Goal: Information Seeking & Learning: Check status

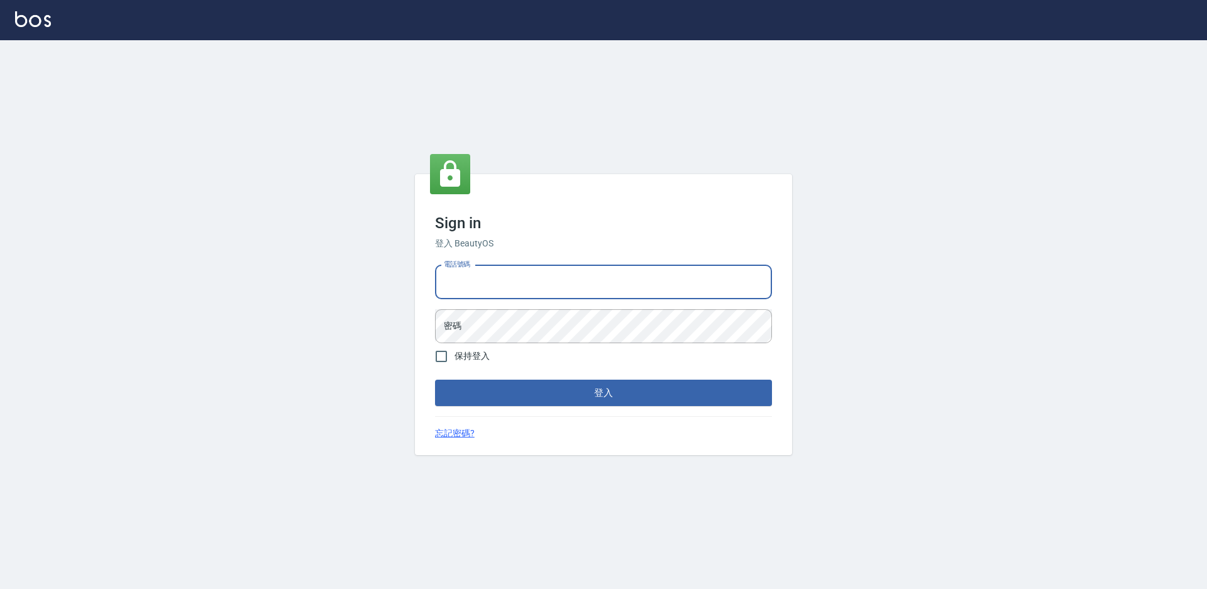
click at [523, 275] on input "電話號碼" at bounding box center [603, 282] width 337 height 34
type input "2306457"
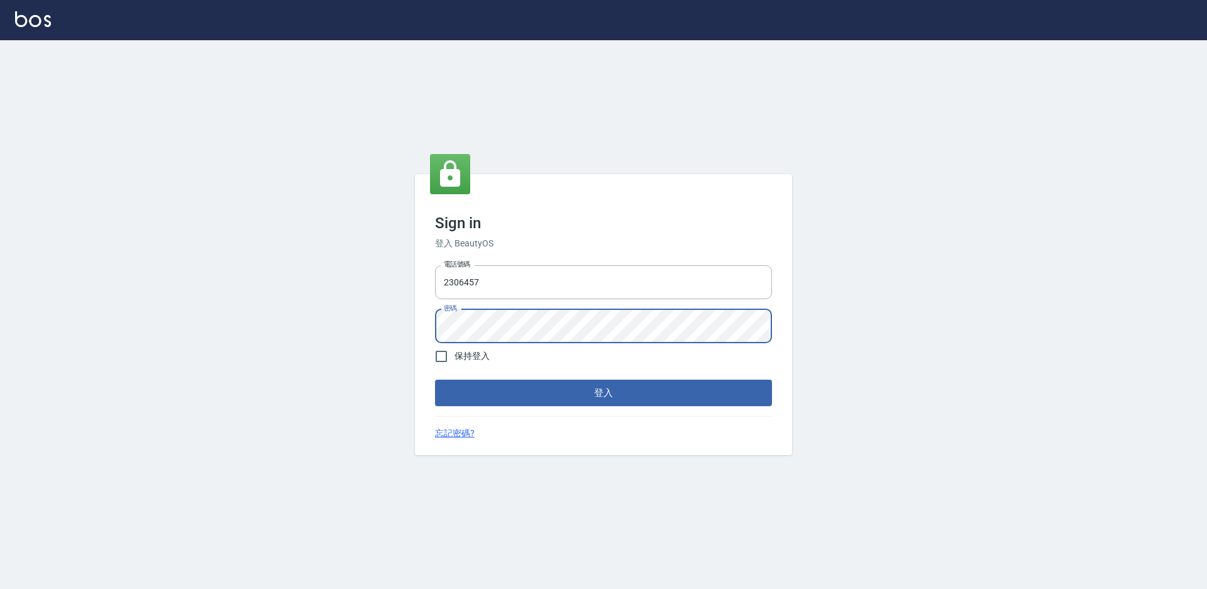
click at [435, 380] on button "登入" at bounding box center [603, 393] width 337 height 26
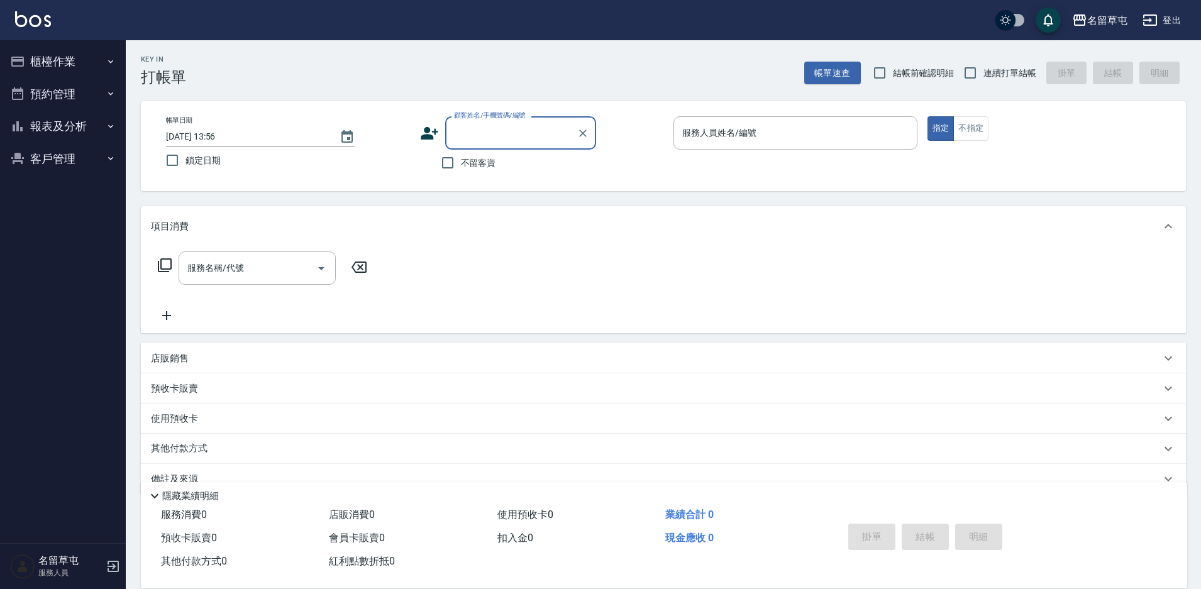
click at [36, 133] on button "報表及分析" at bounding box center [63, 126] width 116 height 33
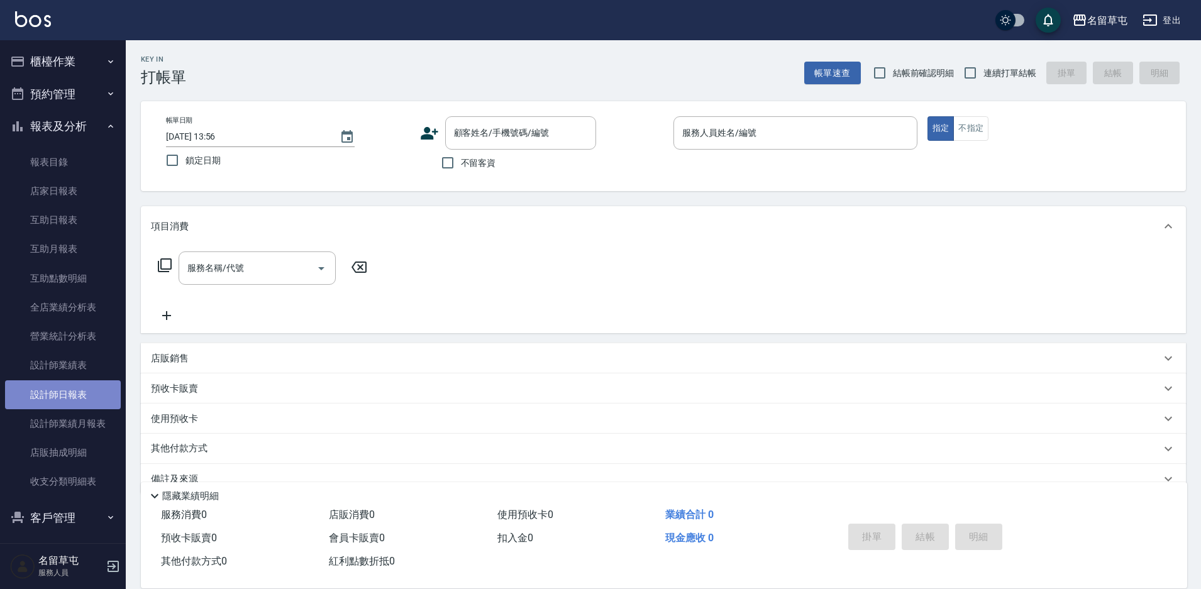
click at [67, 389] on link "設計師日報表" at bounding box center [63, 394] width 116 height 29
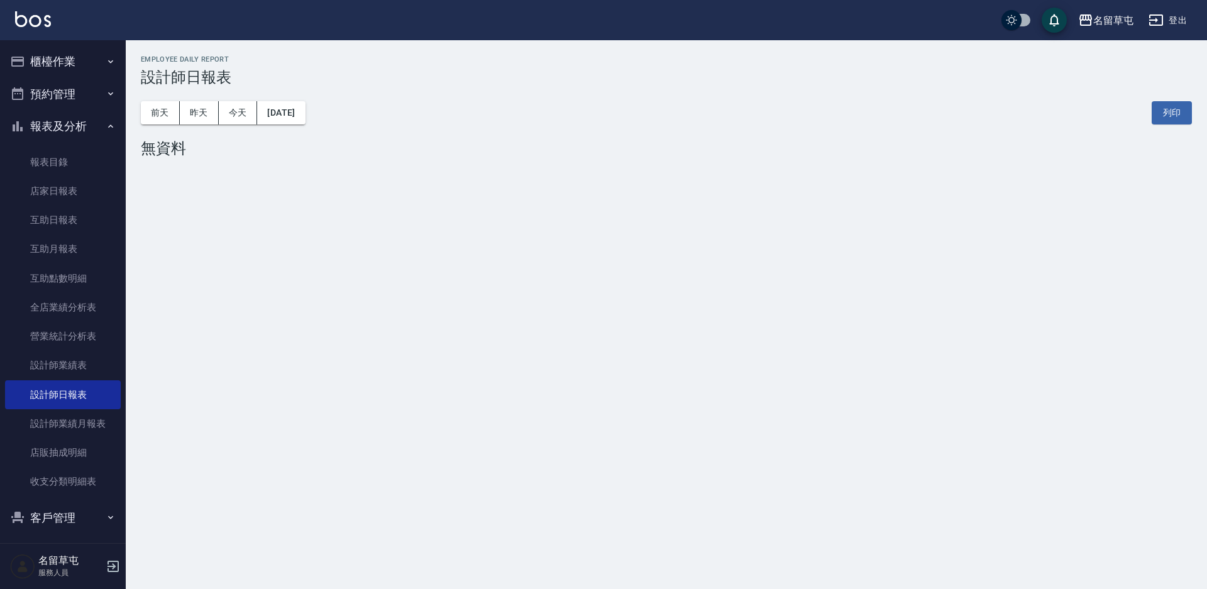
click at [723, 377] on div "名留草屯 [DATE] 設計師日報表 列印時間： [DATE][PHONE_NUMBER]:56 Employee Daily Report 設計師日報表 […" at bounding box center [603, 294] width 1207 height 589
click at [189, 111] on button "昨天" at bounding box center [199, 112] width 39 height 23
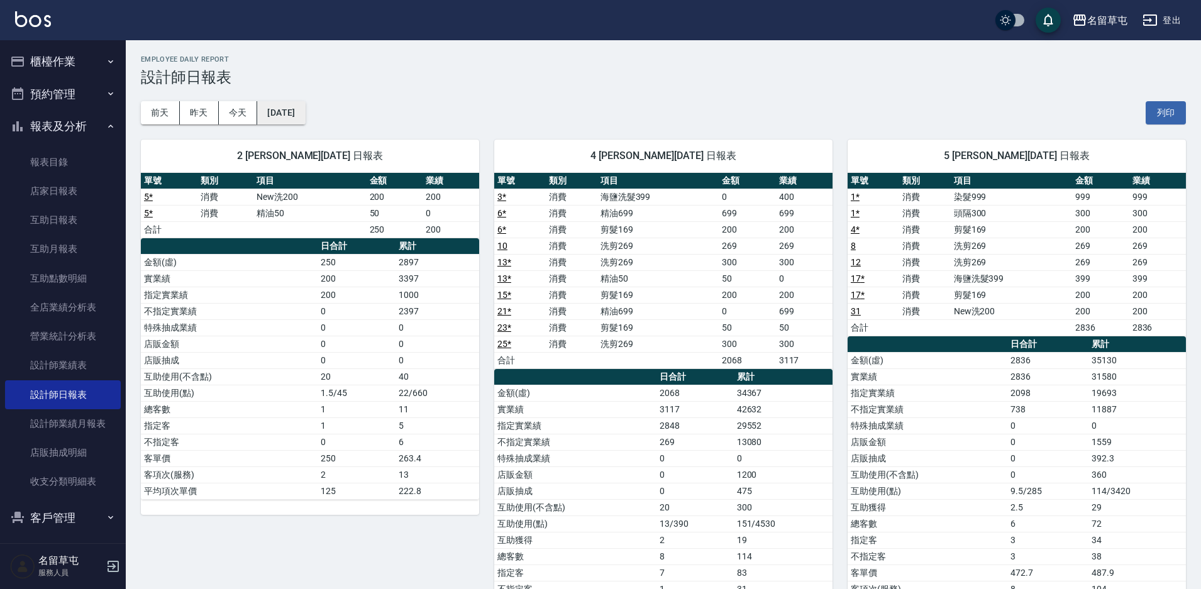
click at [291, 114] on button "[DATE]" at bounding box center [281, 112] width 48 height 23
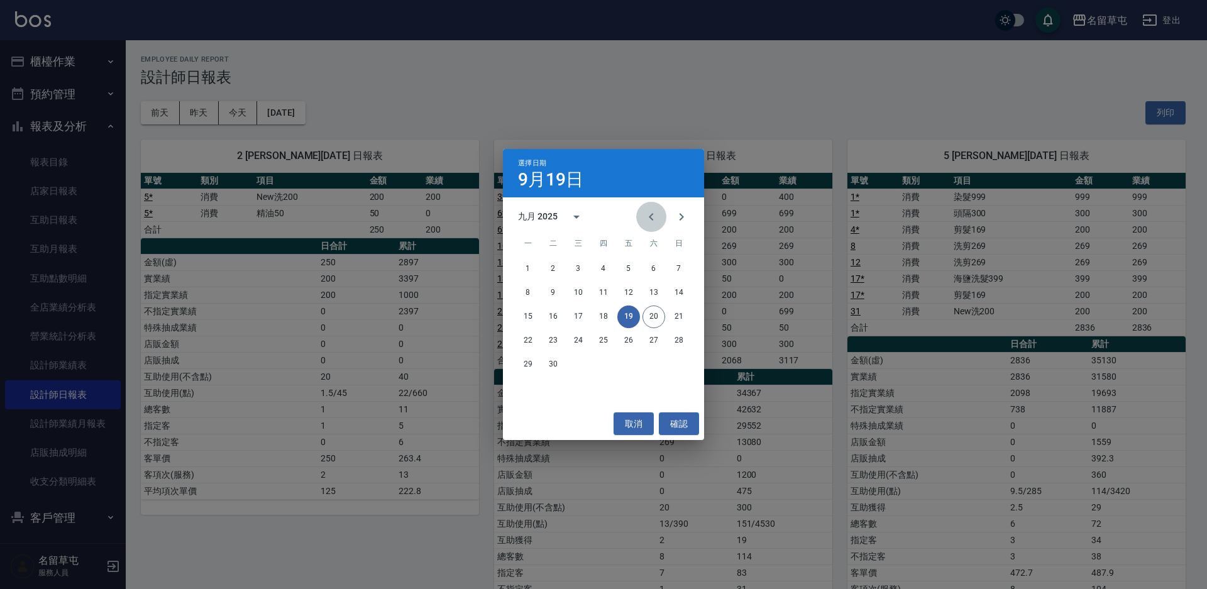
click at [655, 214] on icon "Previous month" at bounding box center [651, 216] width 15 height 15
click at [558, 343] on button "19" at bounding box center [553, 340] width 23 height 23
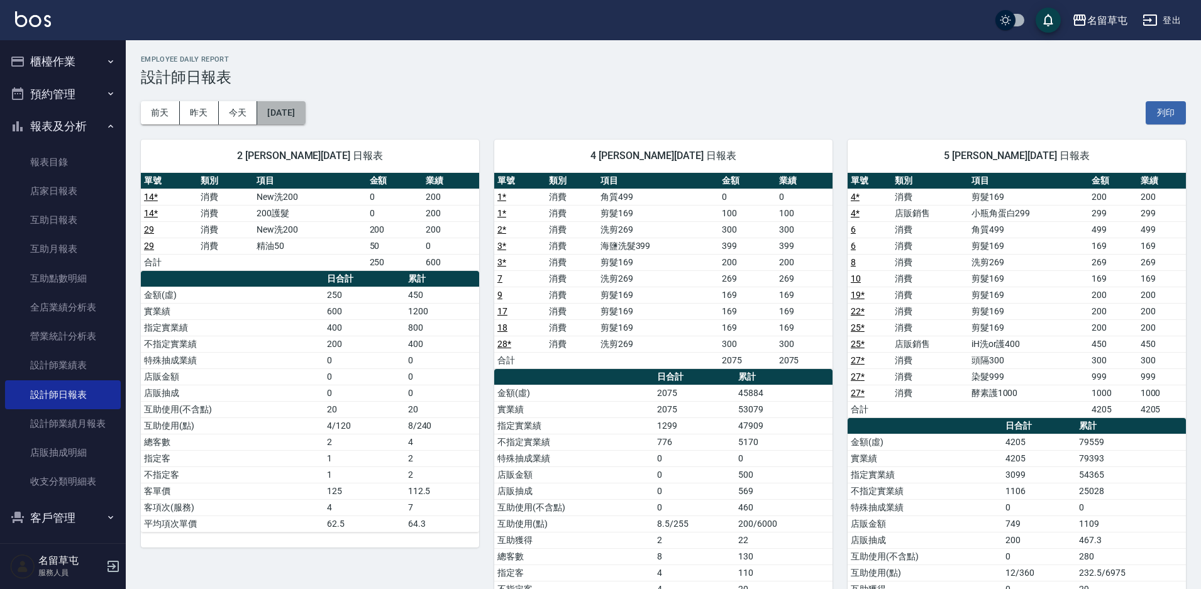
click at [293, 113] on button "[DATE]" at bounding box center [281, 112] width 48 height 23
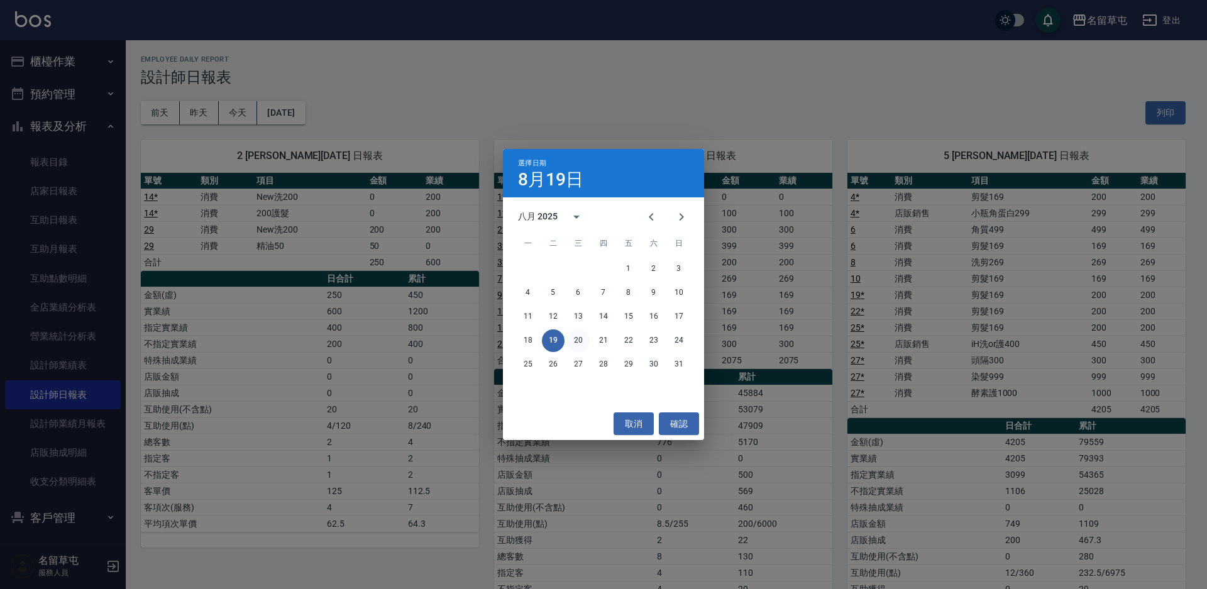
click at [575, 341] on button "20" at bounding box center [578, 340] width 23 height 23
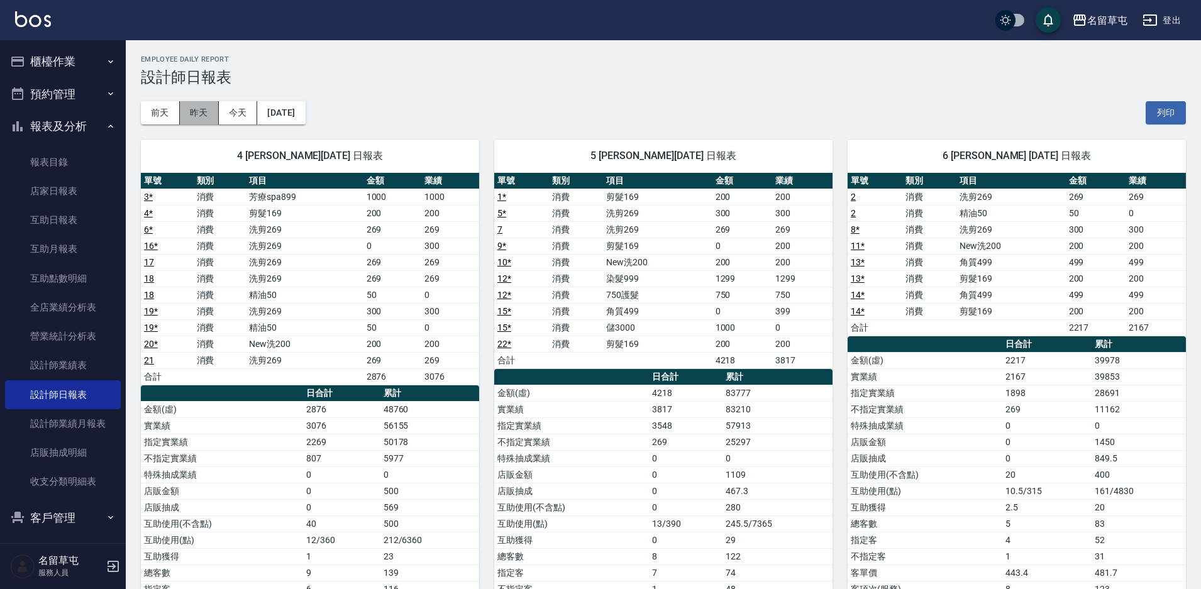
click at [208, 112] on button "昨天" at bounding box center [199, 112] width 39 height 23
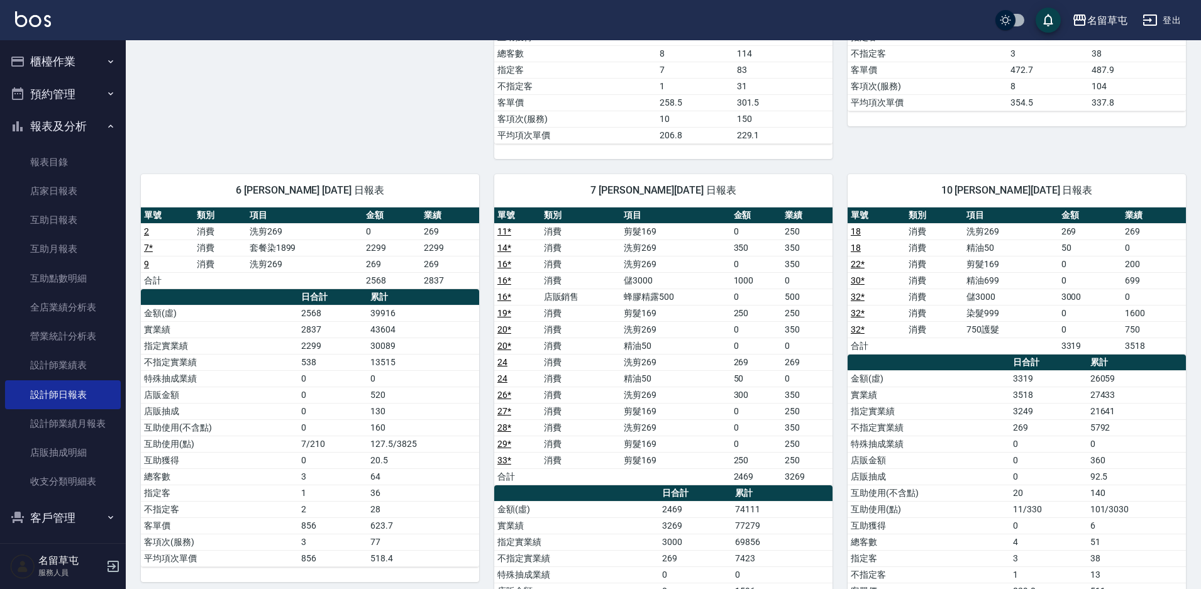
click at [90, 56] on button "櫃檯作業" at bounding box center [63, 61] width 116 height 33
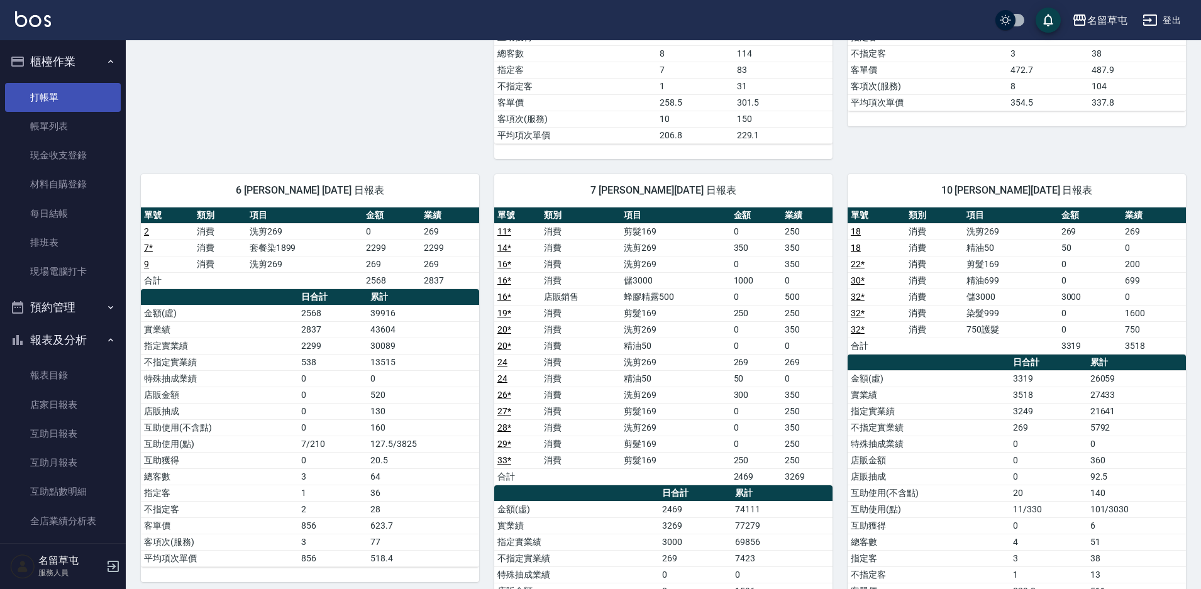
click at [84, 102] on link "打帳單" at bounding box center [63, 97] width 116 height 29
